Goal: Task Accomplishment & Management: Manage account settings

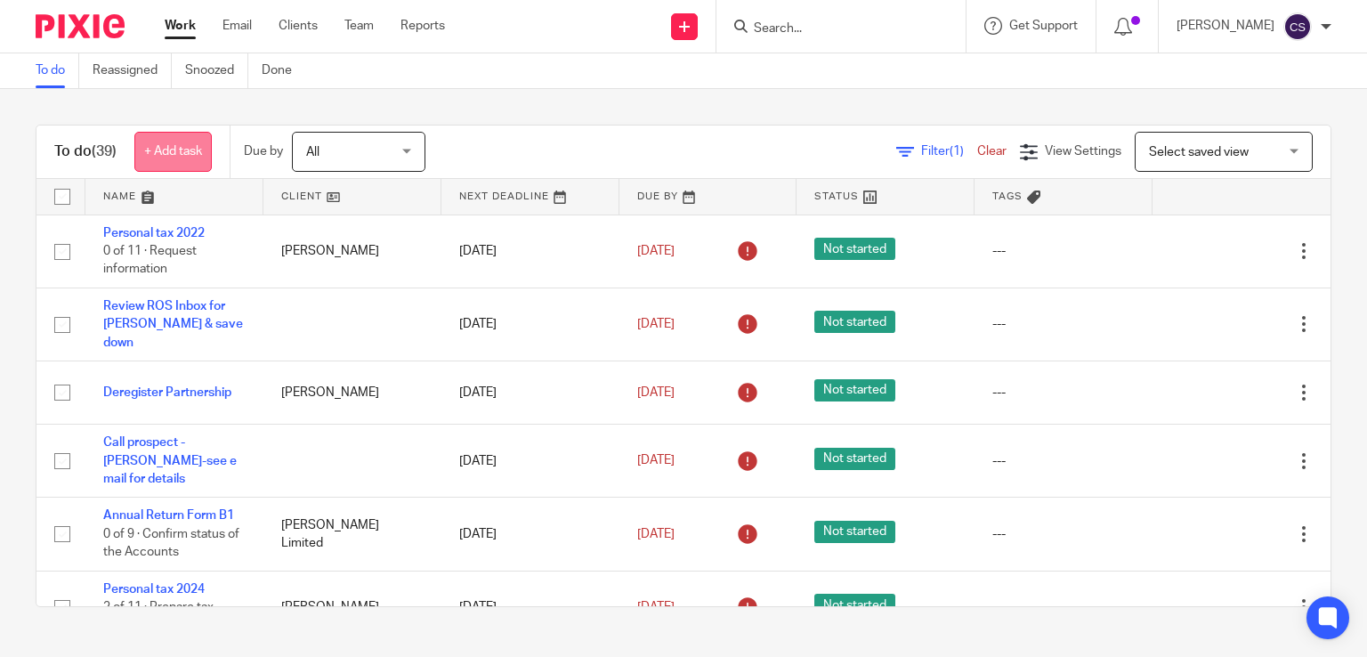
click at [180, 158] on link "+ Add task" at bounding box center [172, 152] width 77 height 40
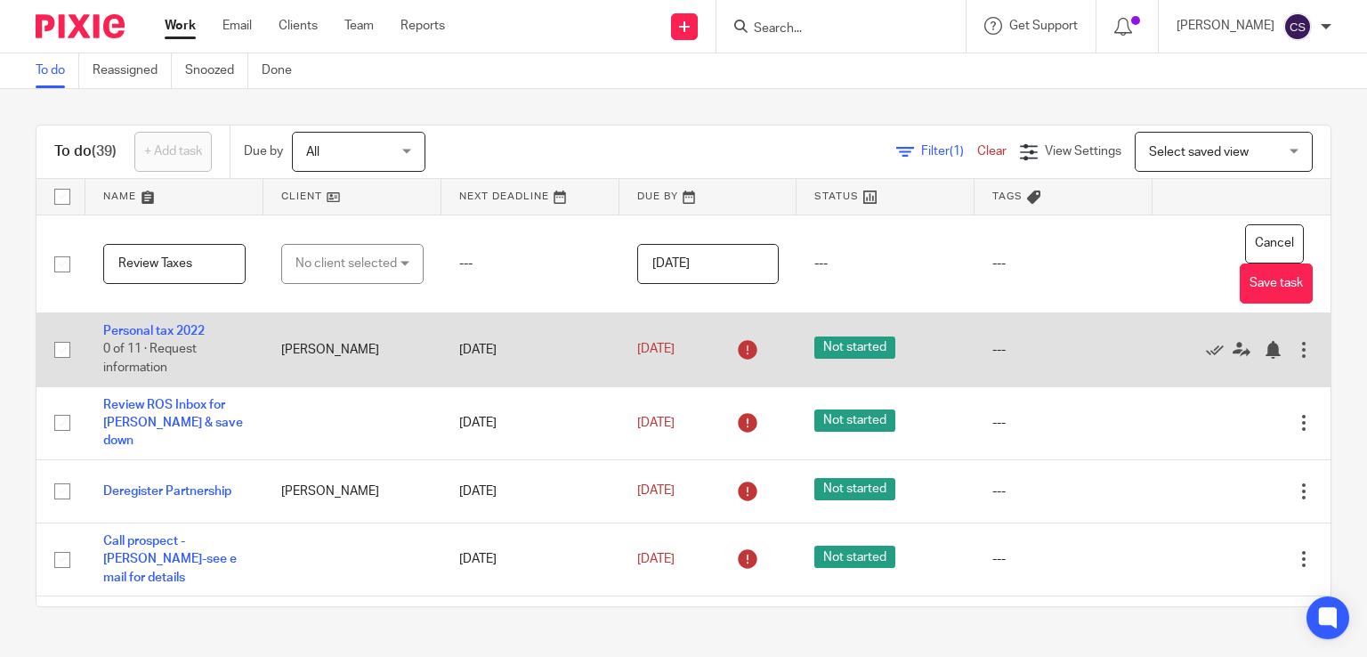
type input "Review Taxes"
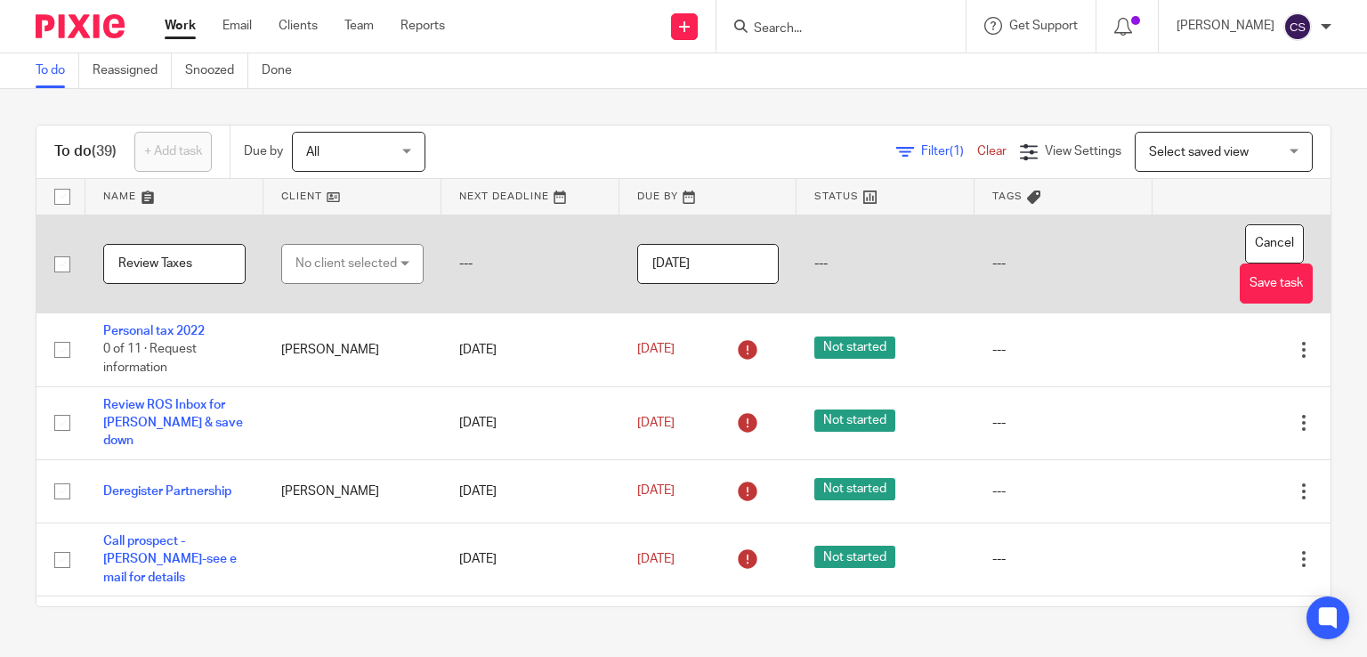
click at [332, 261] on div "No client selected" at bounding box center [345, 263] width 101 height 37
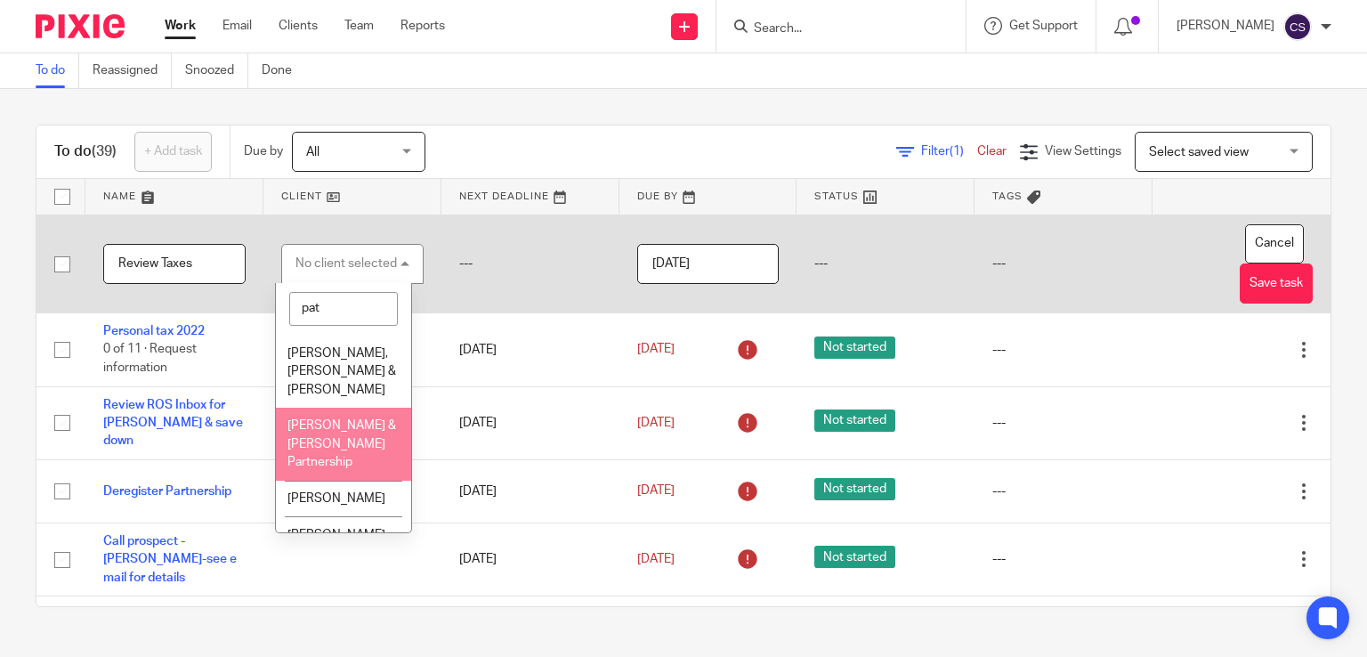
type input "pat"
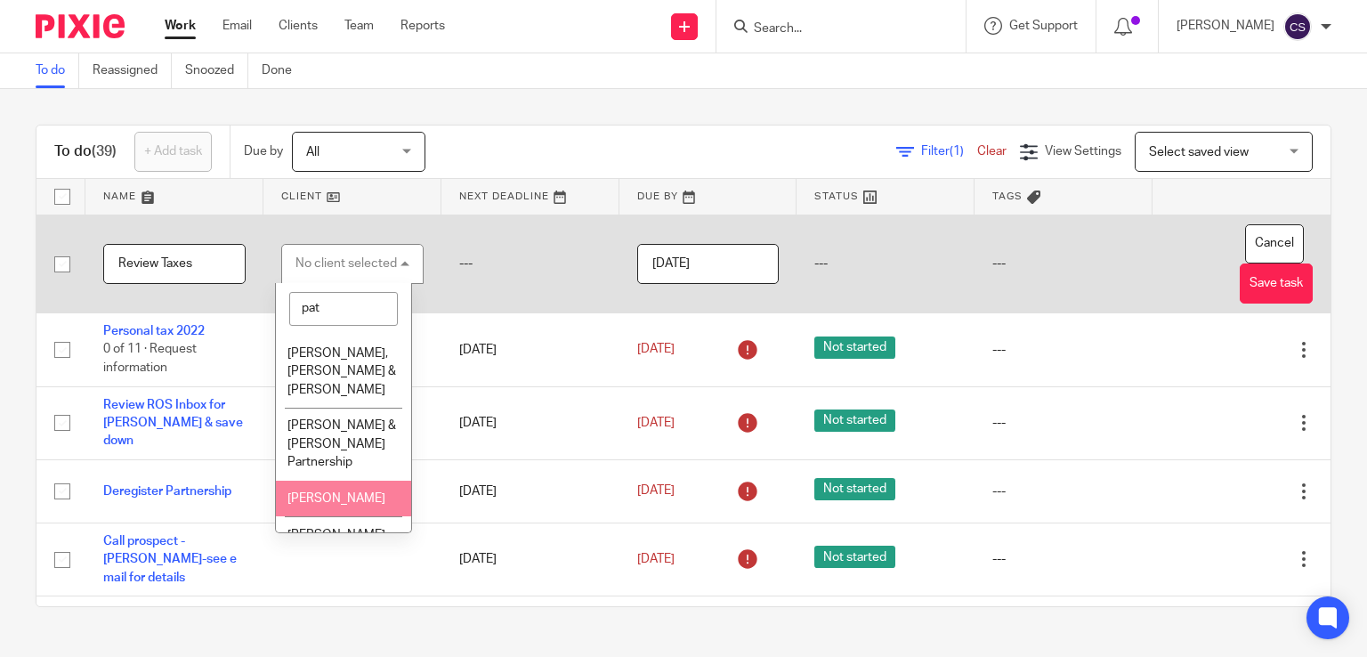
click at [299, 498] on span "[PERSON_NAME]" at bounding box center [336, 498] width 98 height 12
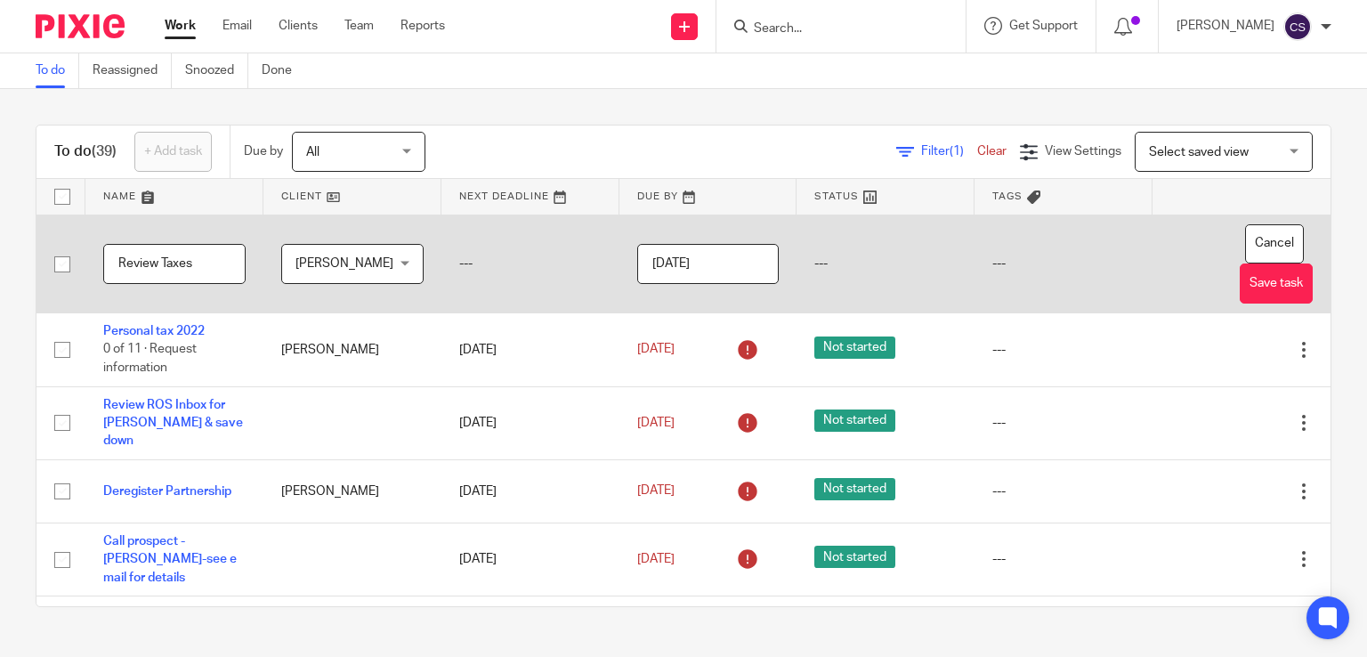
click at [707, 255] on input "[DATE]" at bounding box center [708, 264] width 142 height 40
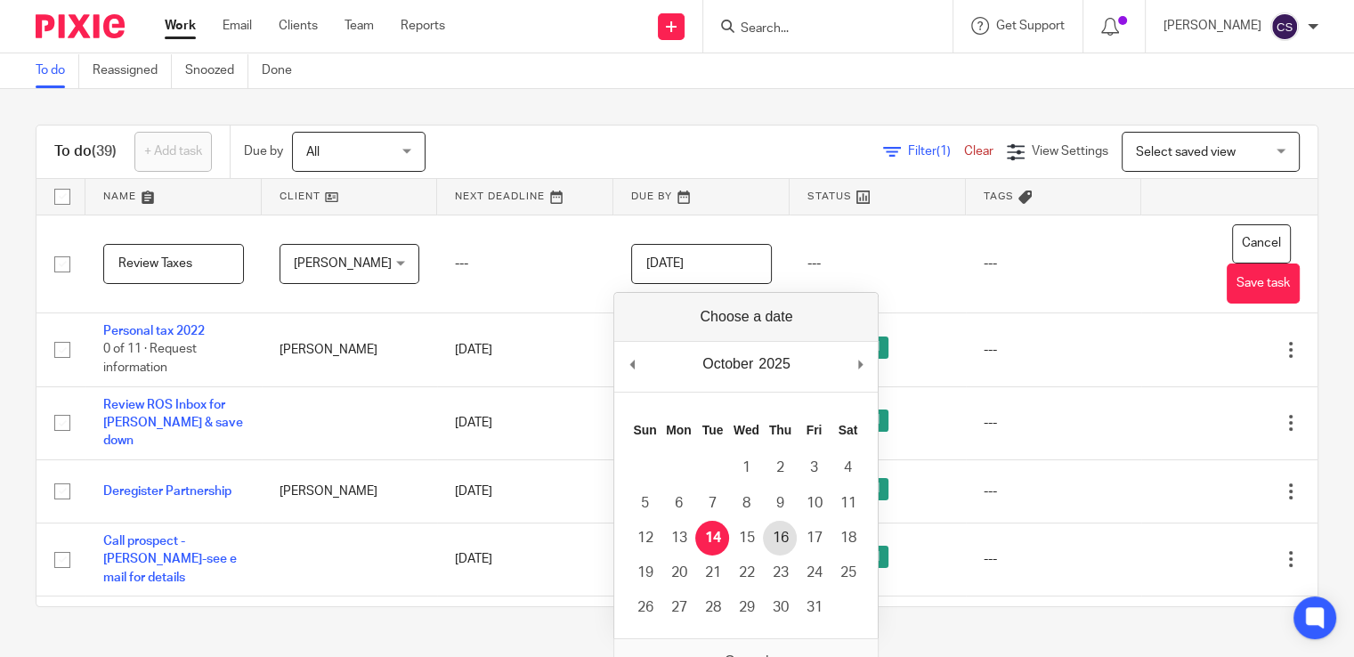
type input "2025-10-16"
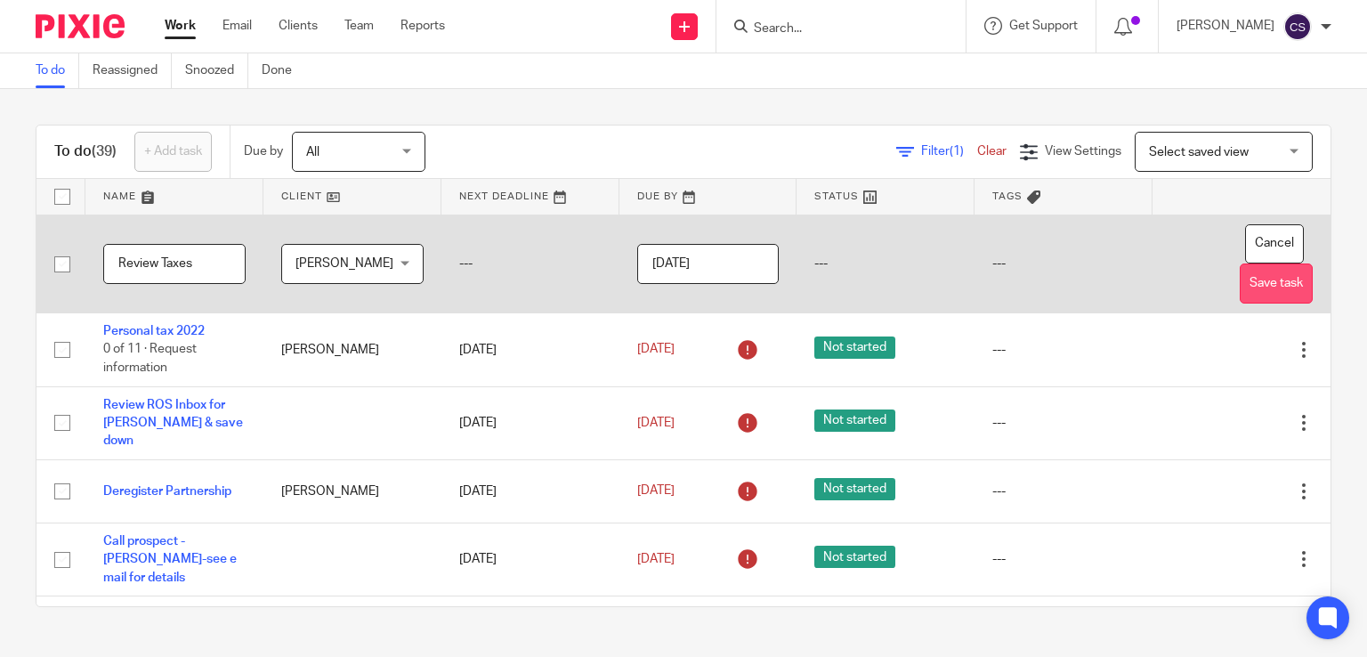
click at [1240, 294] on button "Save task" at bounding box center [1276, 283] width 73 height 40
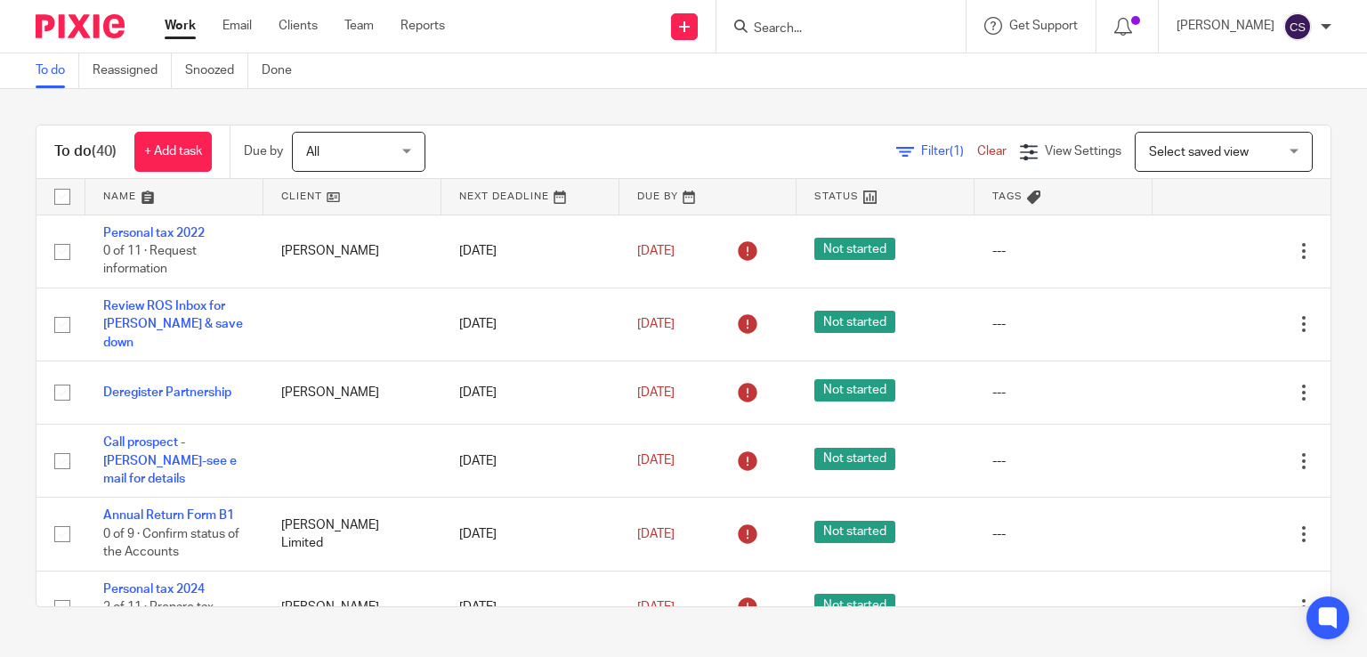
click at [125, 196] on link at bounding box center [174, 197] width 178 height 36
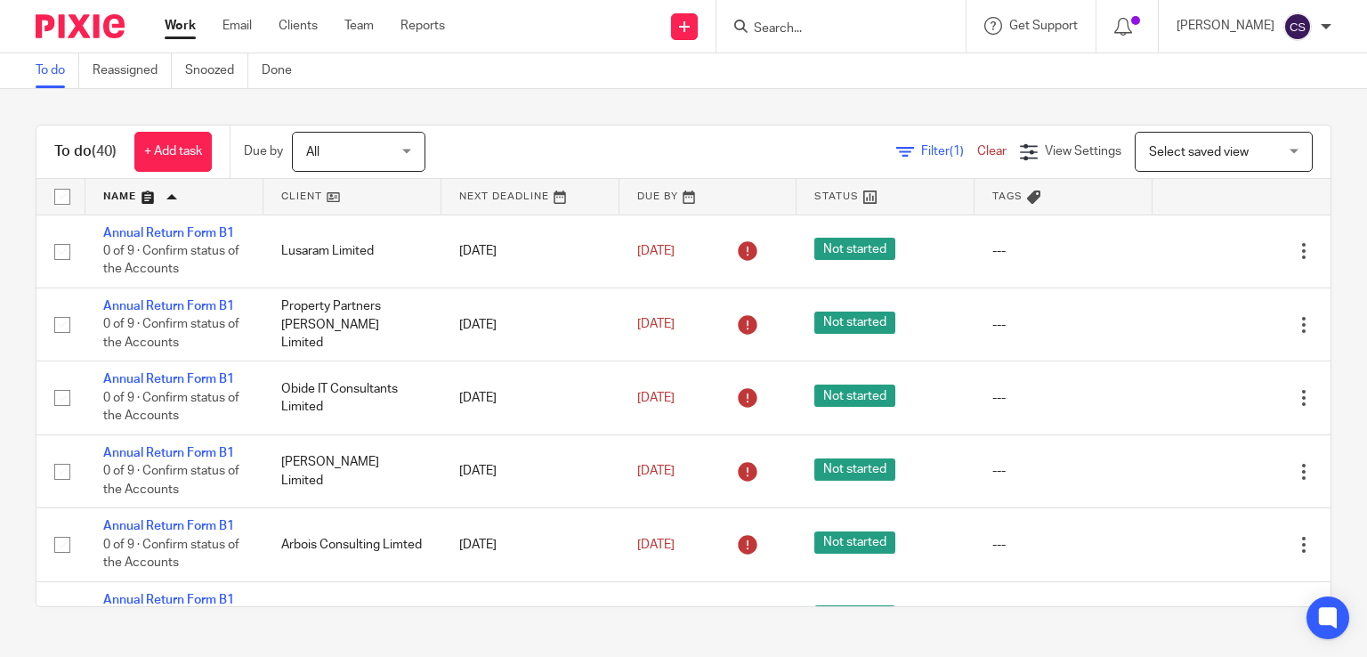
click at [121, 196] on link at bounding box center [174, 197] width 178 height 36
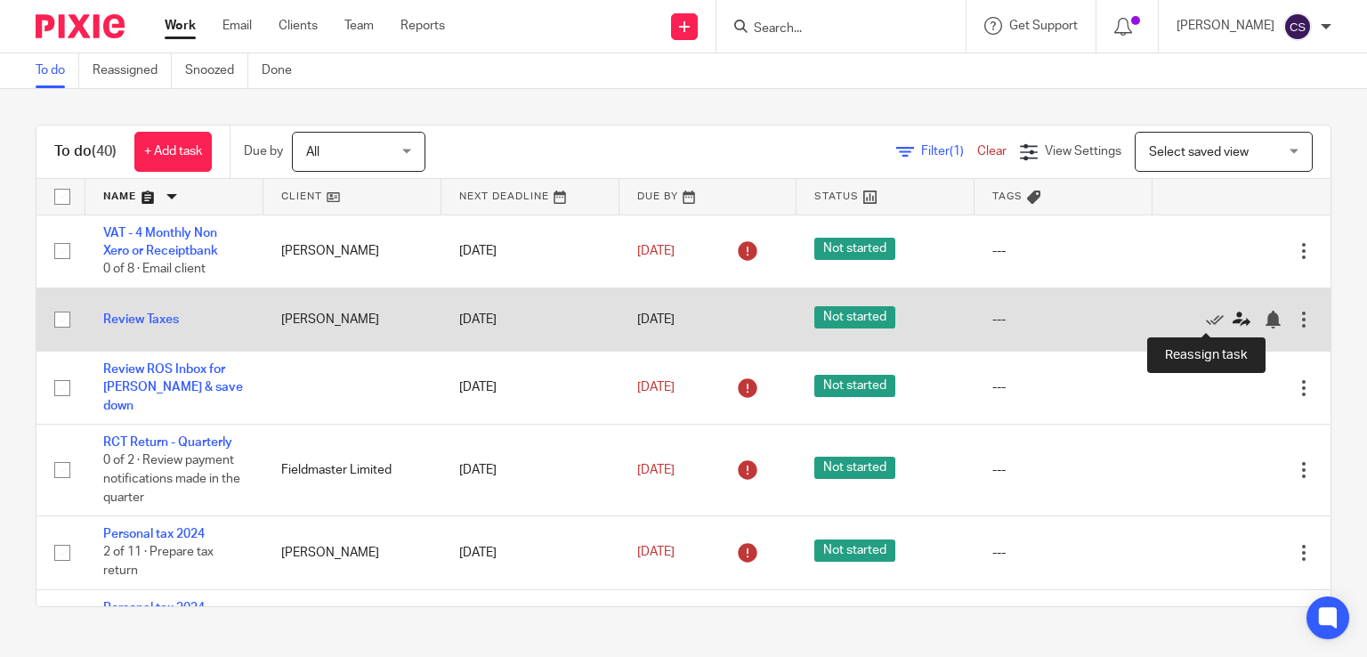
click at [1232, 321] on icon at bounding box center [1241, 320] width 18 height 18
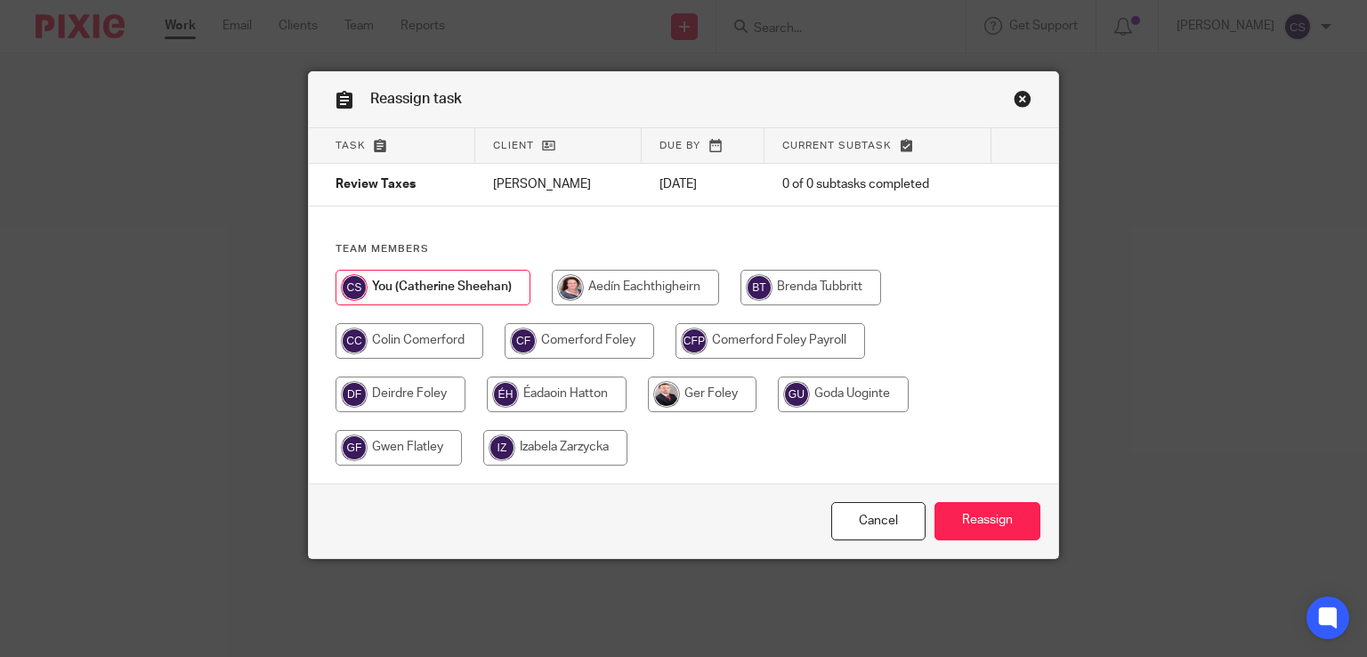
click at [434, 354] on input "radio" at bounding box center [409, 341] width 148 height 36
radio input "true"
click at [968, 527] on input "Reassign" at bounding box center [987, 521] width 106 height 38
